Goal: Information Seeking & Learning: Learn about a topic

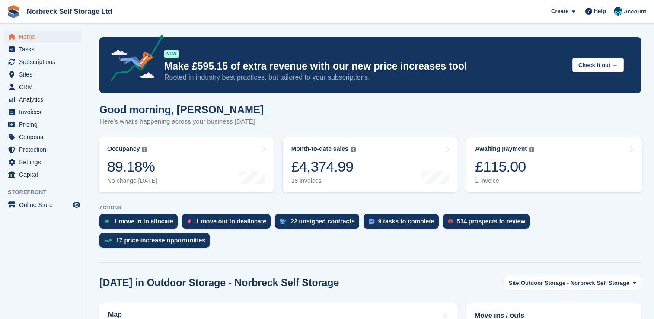
scroll to position [216, 0]
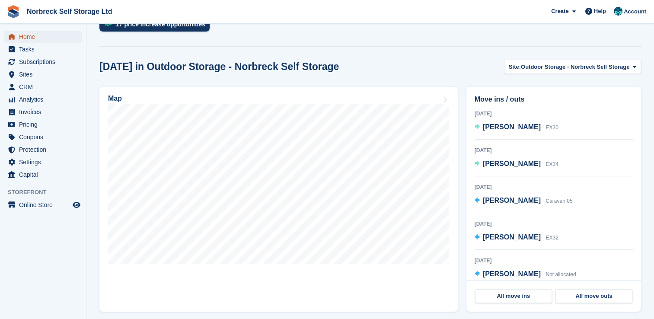
click at [35, 32] on span "Home" at bounding box center [45, 37] width 52 height 12
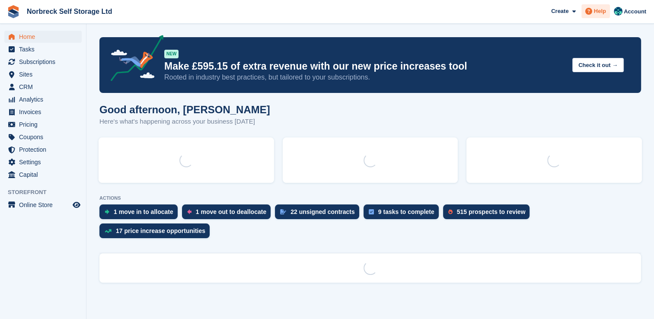
scroll to position [0, 0]
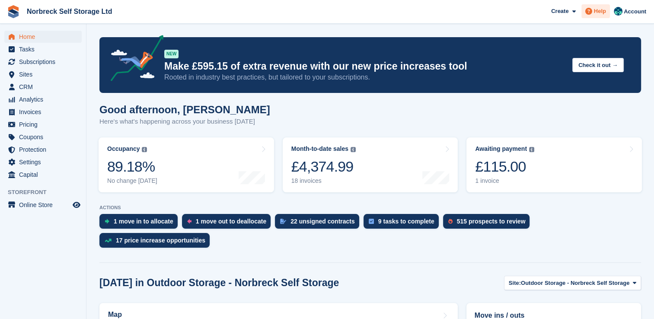
click at [604, 11] on span "Help" at bounding box center [600, 11] width 12 height 9
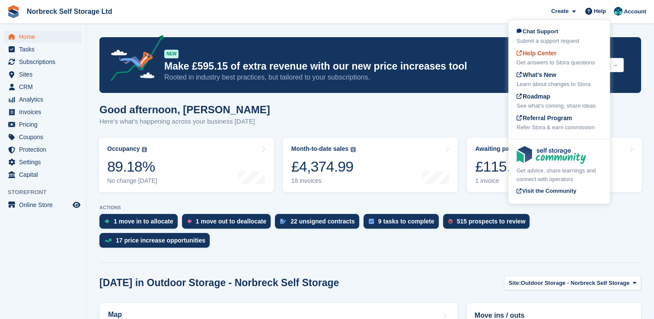
click at [548, 53] on span "Help Center" at bounding box center [537, 53] width 40 height 7
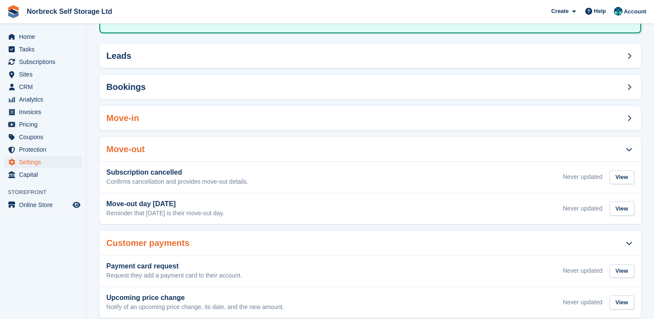
scroll to position [86, 0]
click at [239, 58] on div "Leads" at bounding box center [370, 55] width 542 height 24
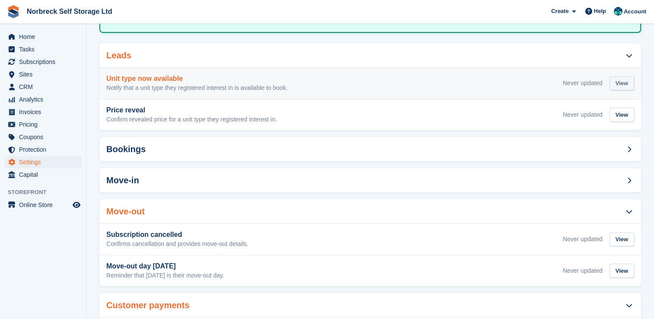
click at [614, 83] on div "View" at bounding box center [622, 84] width 25 height 14
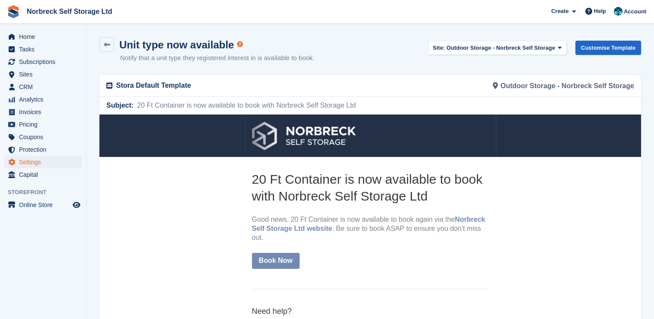
scroll to position [86, 0]
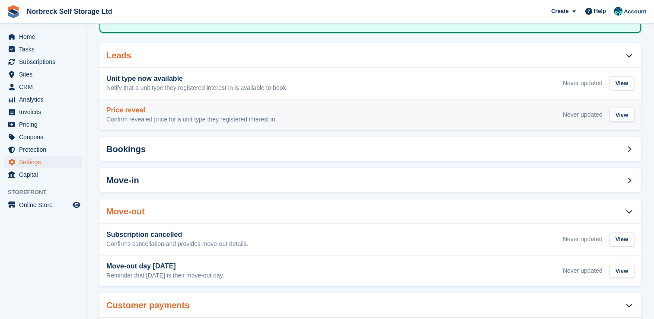
click at [215, 118] on p "Confirm revealed price for a unit type they registered interest in." at bounding box center [191, 120] width 171 height 8
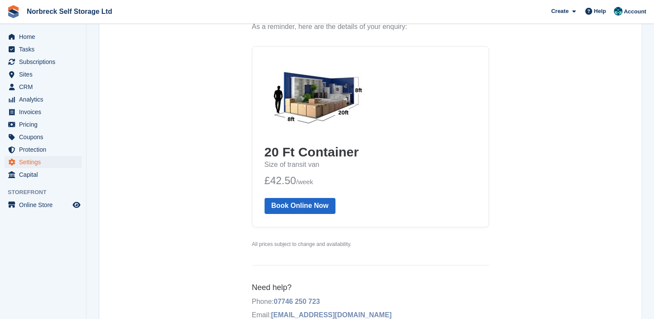
scroll to position [161, 0]
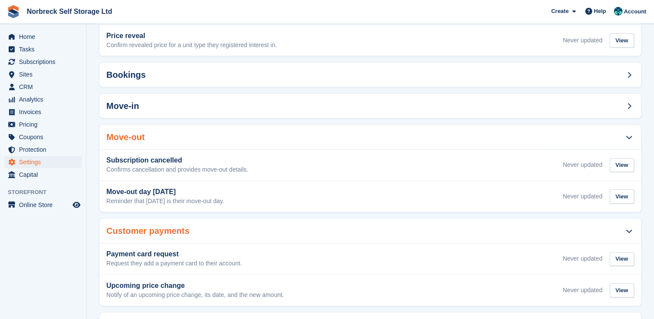
scroll to position [86, 0]
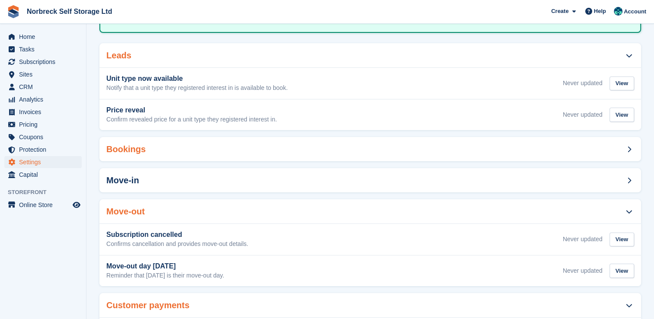
click at [287, 146] on div "Bookings" at bounding box center [370, 149] width 542 height 24
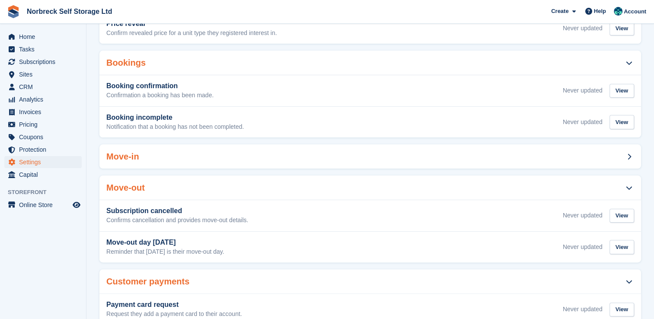
click at [285, 153] on div "Move-in" at bounding box center [370, 156] width 542 height 24
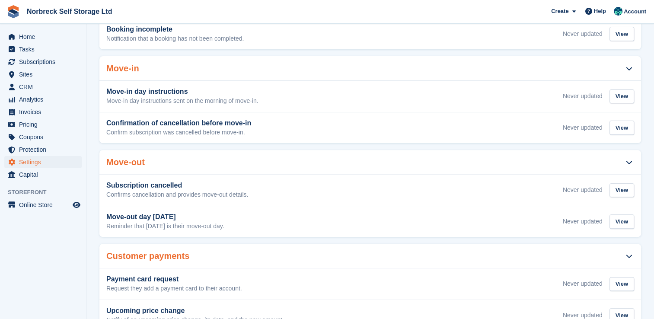
scroll to position [322, 0]
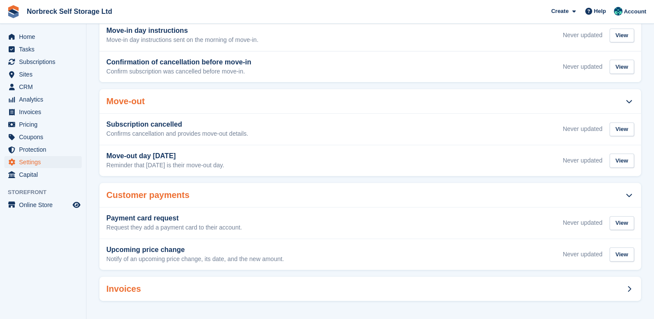
click at [286, 285] on div "Invoices" at bounding box center [370, 289] width 542 height 24
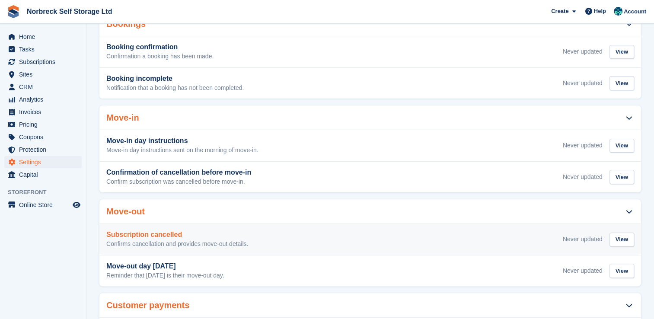
scroll to position [0, 0]
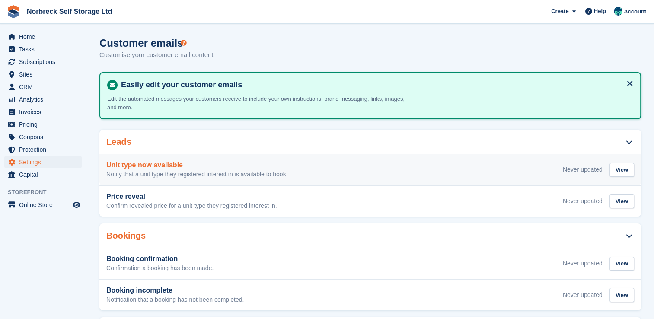
click at [277, 165] on h3 "Unit type now available" at bounding box center [196, 165] width 181 height 8
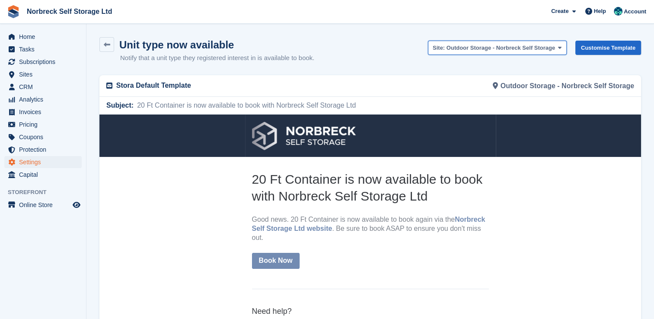
click at [512, 45] on span "Outdoor Storage - Norbreck Self Storage" at bounding box center [501, 48] width 109 height 6
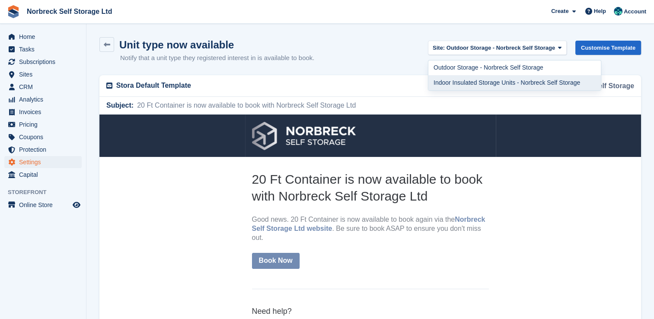
click at [495, 81] on link "Indoor Insulated Storage Units - Norbreck Self Storage" at bounding box center [515, 82] width 173 height 15
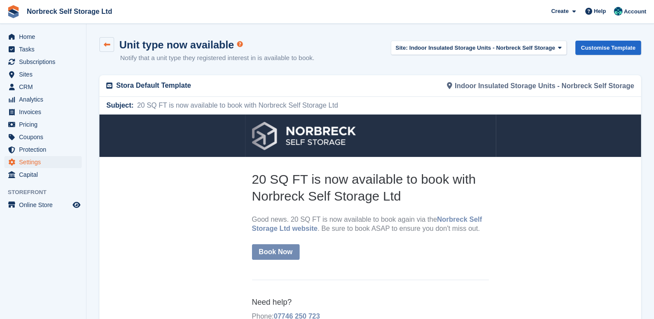
click at [110, 44] on icon at bounding box center [107, 45] width 6 height 6
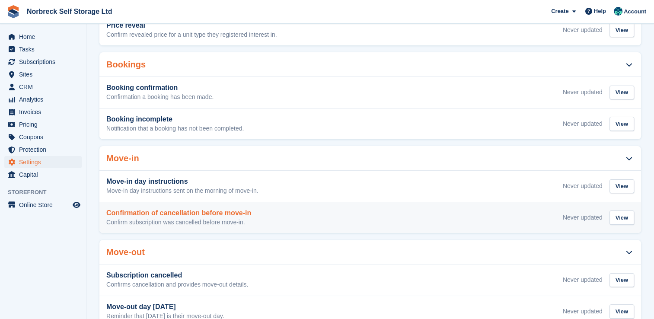
scroll to position [173, 0]
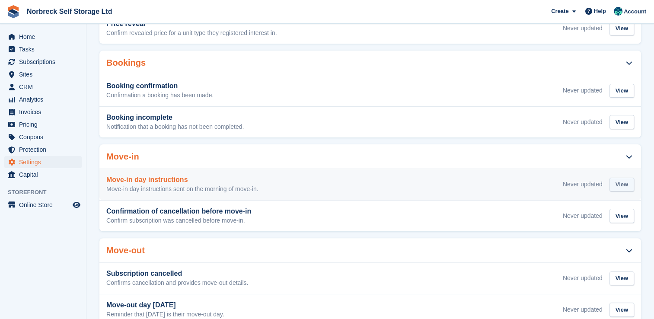
click at [614, 181] on div "View" at bounding box center [622, 185] width 25 height 14
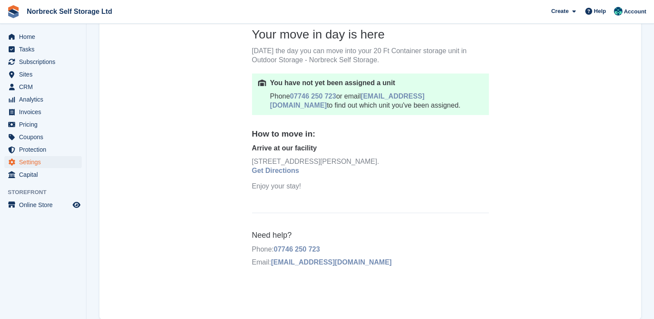
scroll to position [161, 0]
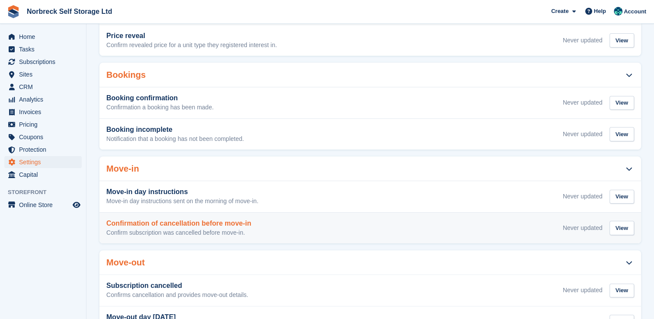
scroll to position [173, 0]
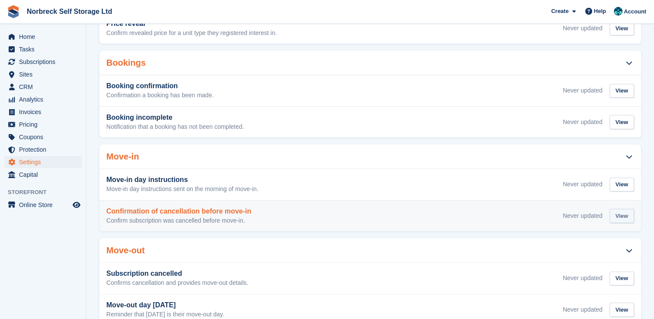
click at [621, 212] on div "View" at bounding box center [622, 216] width 25 height 14
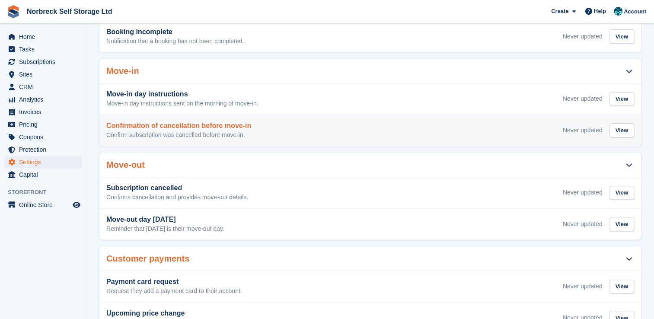
scroll to position [259, 0]
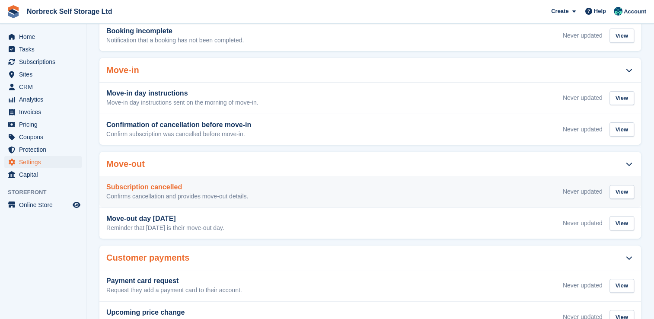
click at [252, 190] on div "Subscription cancelled Confirms cancellation and provides move-out details. Nev…" at bounding box center [370, 191] width 528 height 17
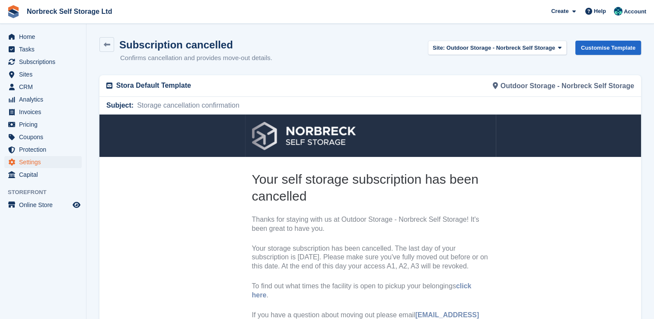
scroll to position [43, 0]
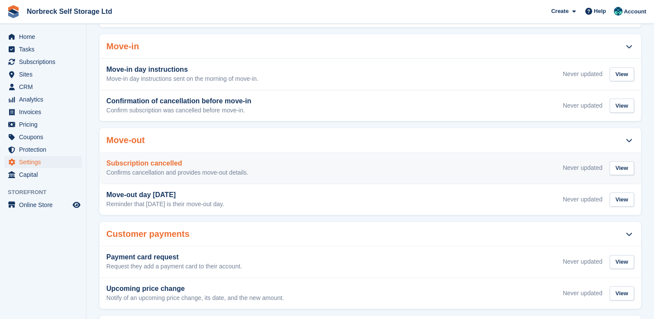
scroll to position [303, 0]
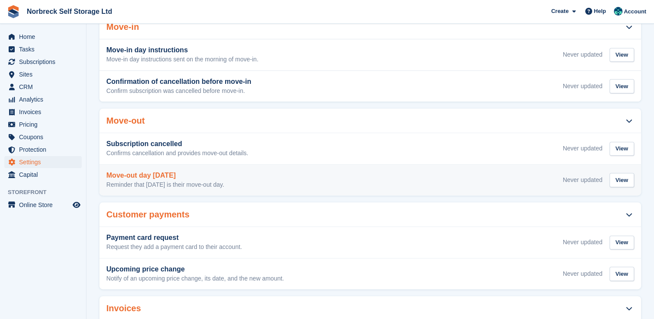
click at [296, 177] on div "Move-out day [DATE] Reminder that [DATE] is their move-out day. Never updated V…" at bounding box center [370, 180] width 528 height 17
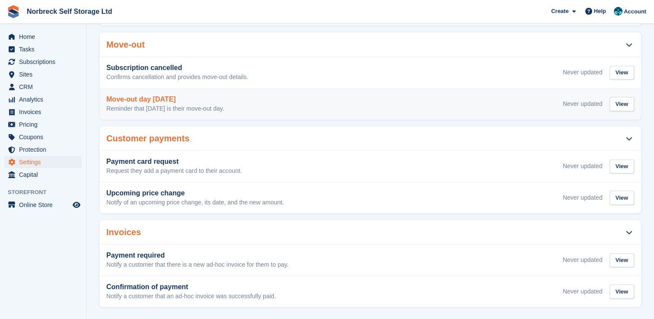
scroll to position [385, 0]
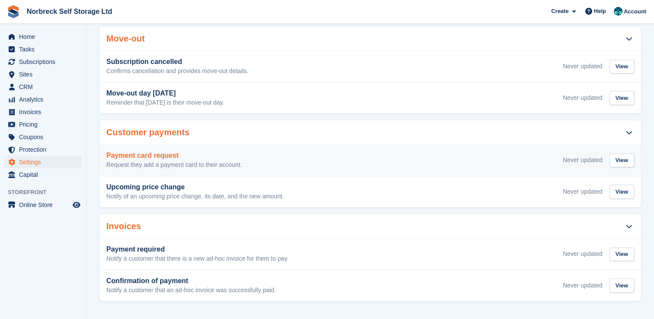
click at [234, 163] on p "Request they add a payment card to their account." at bounding box center [174, 165] width 136 height 8
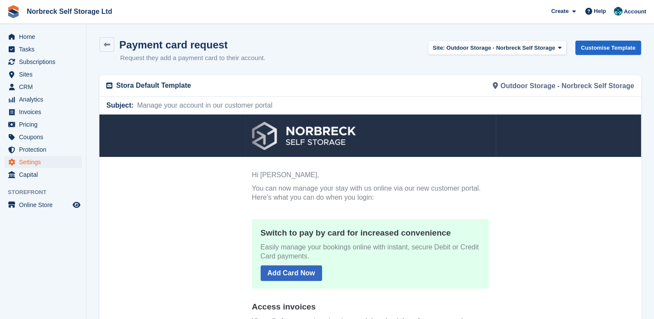
scroll to position [385, 0]
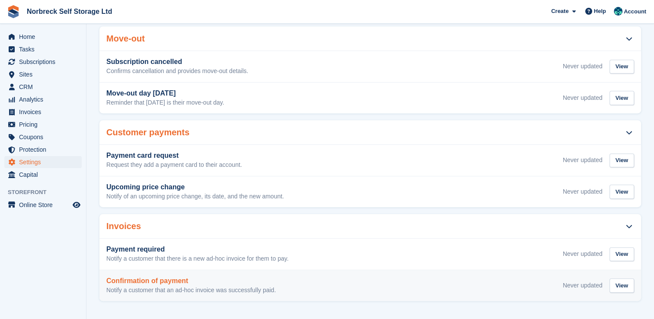
click at [375, 288] on div "Confirmation of payment Notify a customer that an ad-hoc invoice was successful…" at bounding box center [370, 285] width 528 height 17
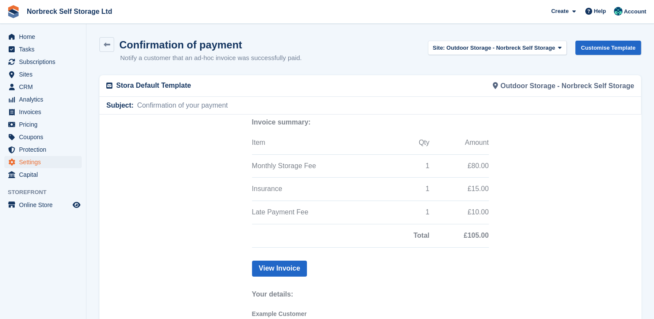
scroll to position [99, 0]
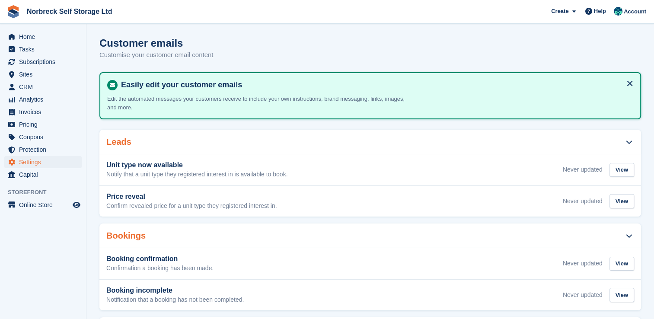
scroll to position [385, 0]
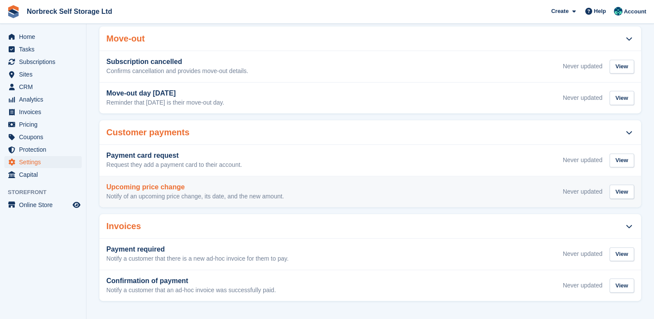
click at [266, 190] on div "Upcoming price change Notify of an upcoming price change, its date, and the new…" at bounding box center [195, 191] width 178 height 17
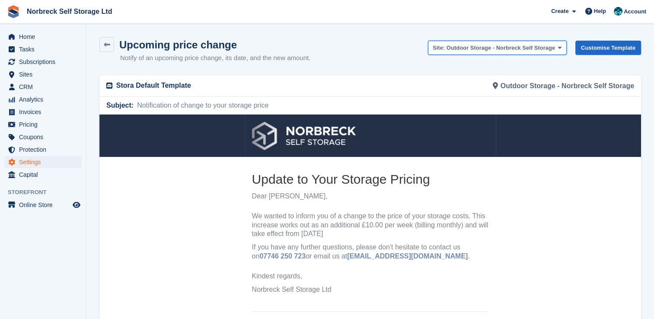
drag, startPoint x: 543, startPoint y: 46, endPoint x: 501, endPoint y: 54, distance: 42.7
click at [543, 45] on span "Outdoor Storage - Norbreck Self Storage" at bounding box center [501, 48] width 109 height 6
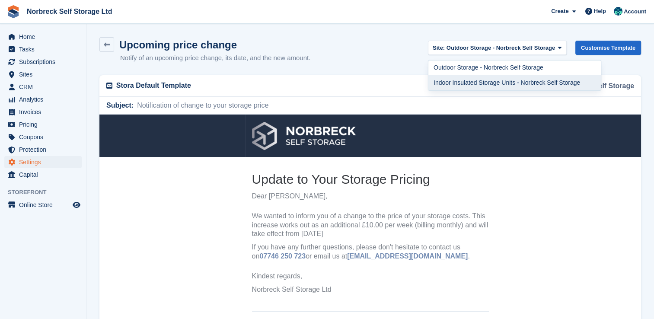
click at [464, 84] on link "Indoor Insulated Storage Units - Norbreck Self Storage" at bounding box center [515, 82] width 173 height 15
